Goal: Information Seeking & Learning: Learn about a topic

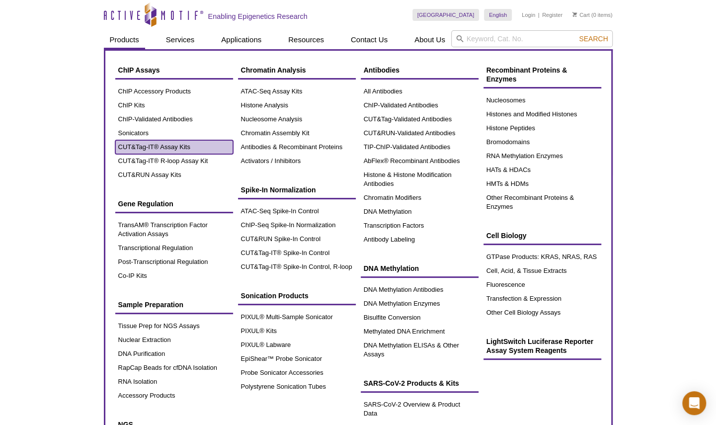
click at [153, 145] on link "CUT&Tag-IT® Assay Kits" at bounding box center [174, 147] width 118 height 14
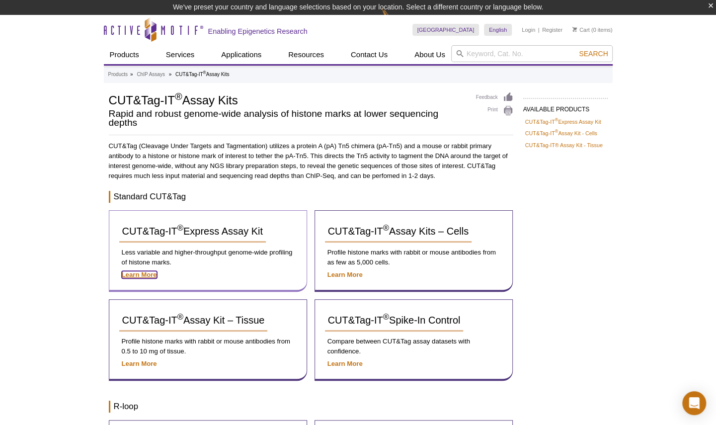
click at [138, 275] on strong "Learn More" at bounding box center [139, 274] width 35 height 7
